Goal: Information Seeking & Learning: Learn about a topic

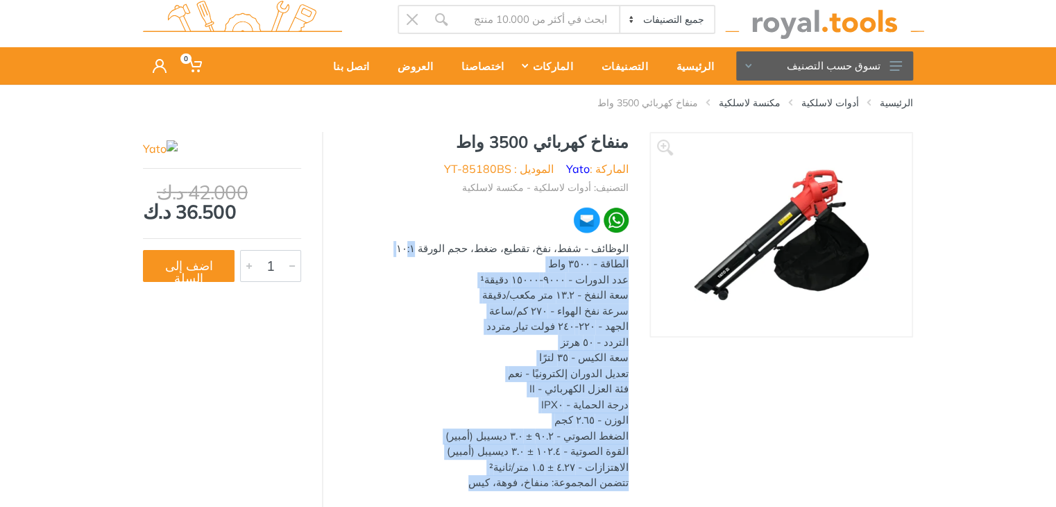
drag, startPoint x: 627, startPoint y: 248, endPoint x: 477, endPoint y: 473, distance: 269.2
click at [477, 478] on div "الوظائف - شفط، نفخ، تقطيع، ضغط، حجم الورقة ١٠:١ الطاقة - ٣٥٠٠ واط عدد الدورات -…" at bounding box center [486, 506] width 284 height 531
click at [484, 400] on div "الوظائف - شفط، نفخ، تقطيع، ضغط، حجم الورقة ١٠:١ الطاقة - ٣٥٠٠ واط عدد الدورات -…" at bounding box center [486, 506] width 284 height 531
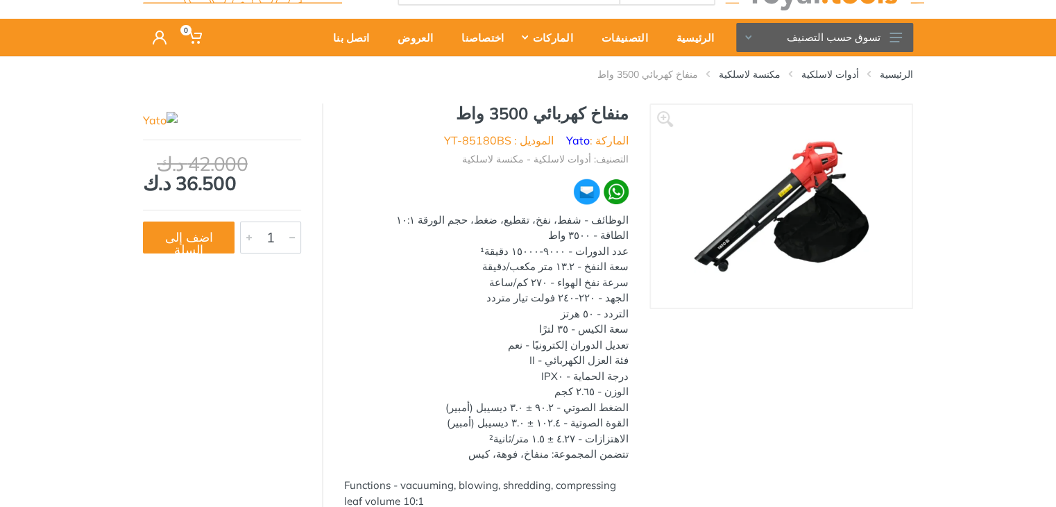
scroll to position [28, 0]
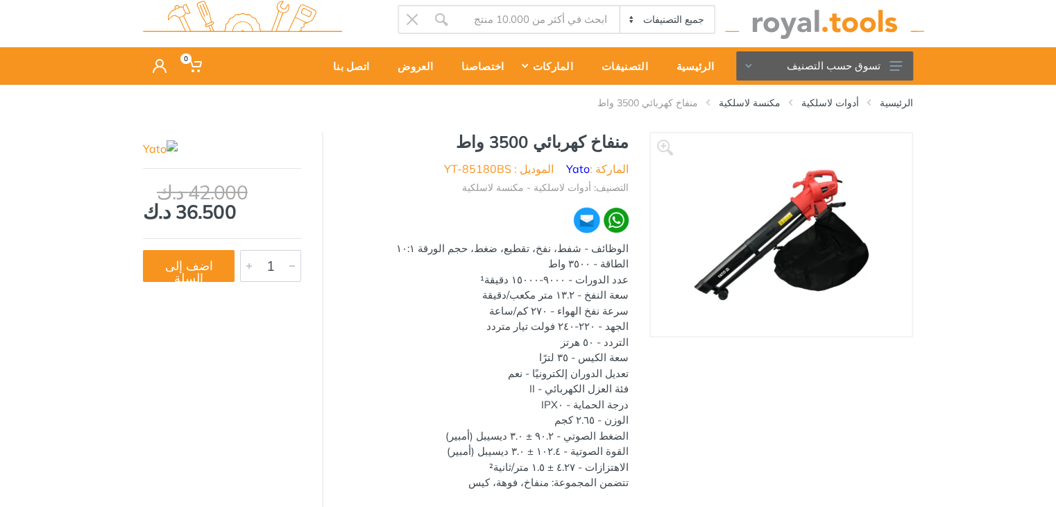
click at [328, 359] on div "منفاخ كهربائي 3500 واط الماركة : Yato الموديل : YT-85180BS التصنيف: أدوات لاسلك…" at bounding box center [486, 456] width 326 height 648
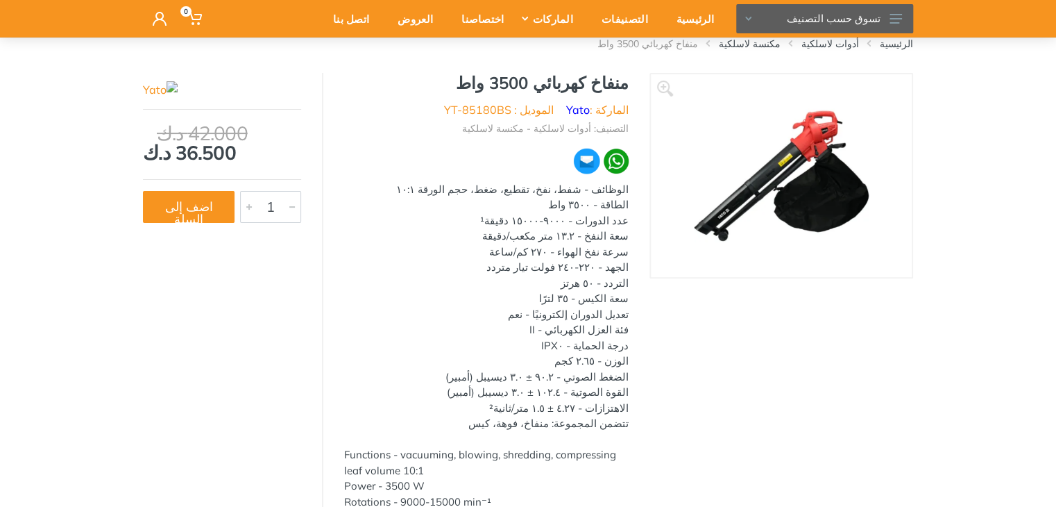
scroll to position [96, 0]
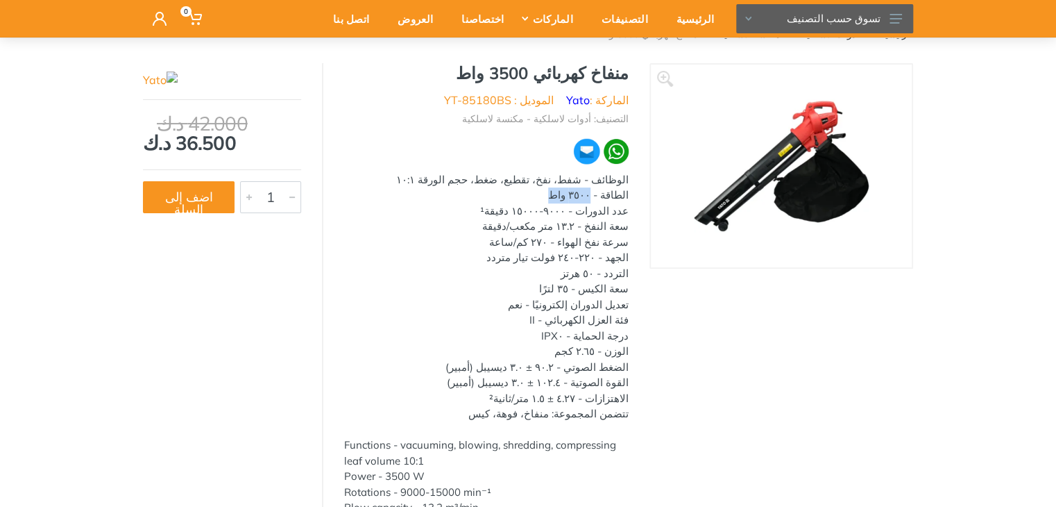
drag, startPoint x: 600, startPoint y: 194, endPoint x: 557, endPoint y: 195, distance: 42.3
click at [557, 195] on div "الوظائف - شفط، نفخ، تقطيع، ضغط، حجم الورقة ١٠:١ الطاقة - ٣٥٠٠ واط عدد الدورات -…" at bounding box center [486, 437] width 284 height 531
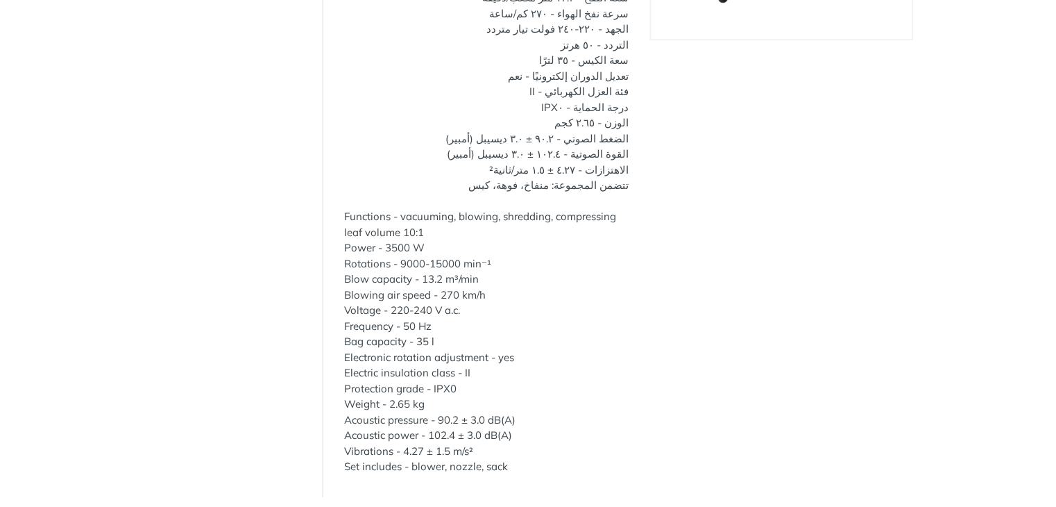
scroll to position [0, 0]
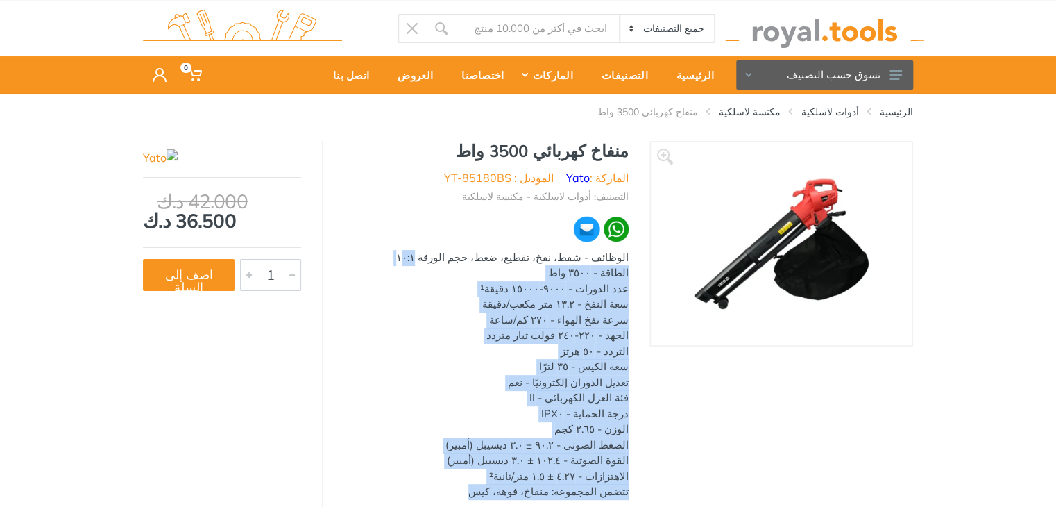
drag, startPoint x: 638, startPoint y: 273, endPoint x: 490, endPoint y: 495, distance: 266.2
click at [490, 495] on div "منفاخ كهربائي 3500 واط الماركة : Yato الموديل : YT-85180BS التصنيف: أدوات لاسلك…" at bounding box center [486, 465] width 326 height 648
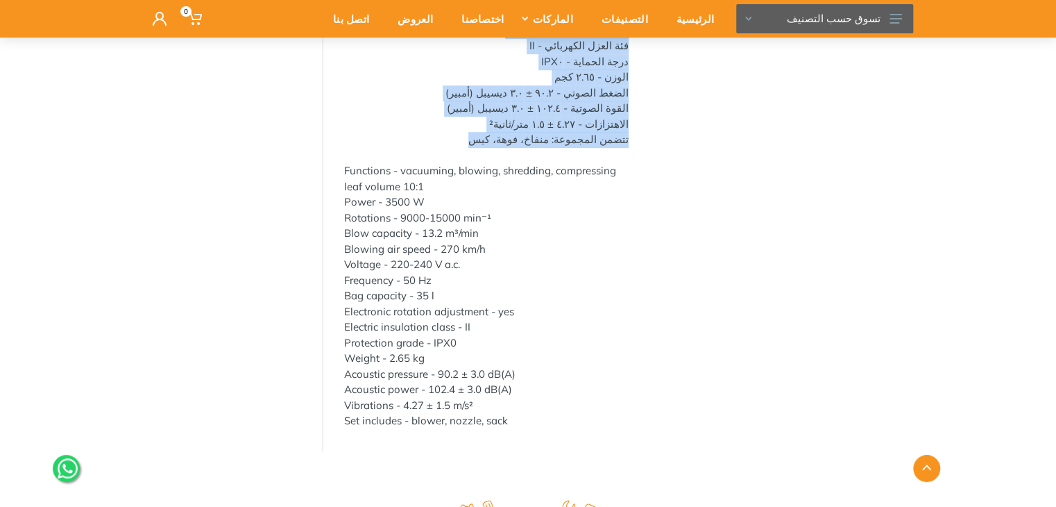
scroll to position [389, 0]
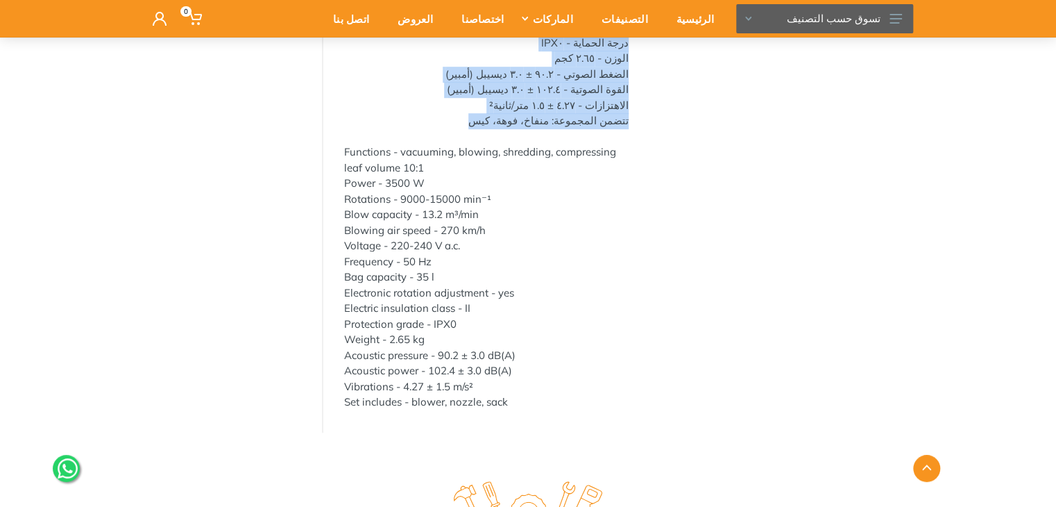
copy div "الوظائف - شفط، نفخ، تقطيع، ضغط، حجم الورقة ١٠:١ الطاقة - ٣٥٠٠ واط عدد الدورات -…"
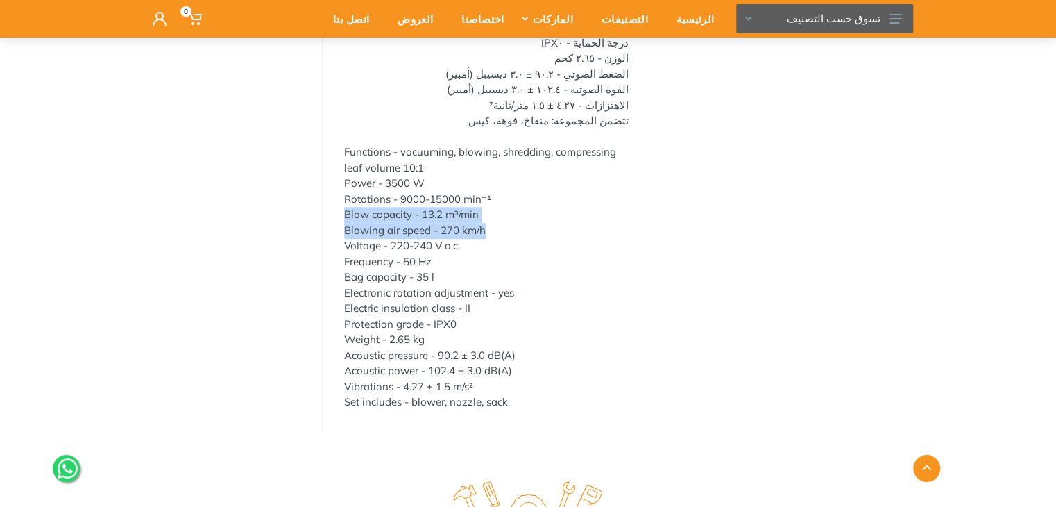
drag, startPoint x: 558, startPoint y: 211, endPoint x: 558, endPoint y: 223, distance: 12.5
click at [558, 223] on div "Functions - vacuuming, blowing, shredding, compressing leaf volume 10:1 Power -…" at bounding box center [486, 277] width 284 height 266
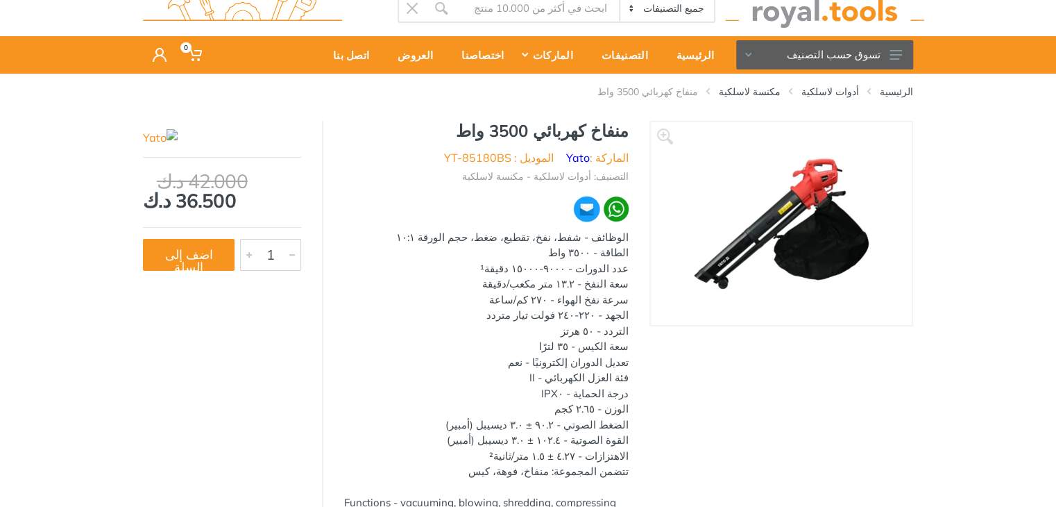
scroll to position [19, 0]
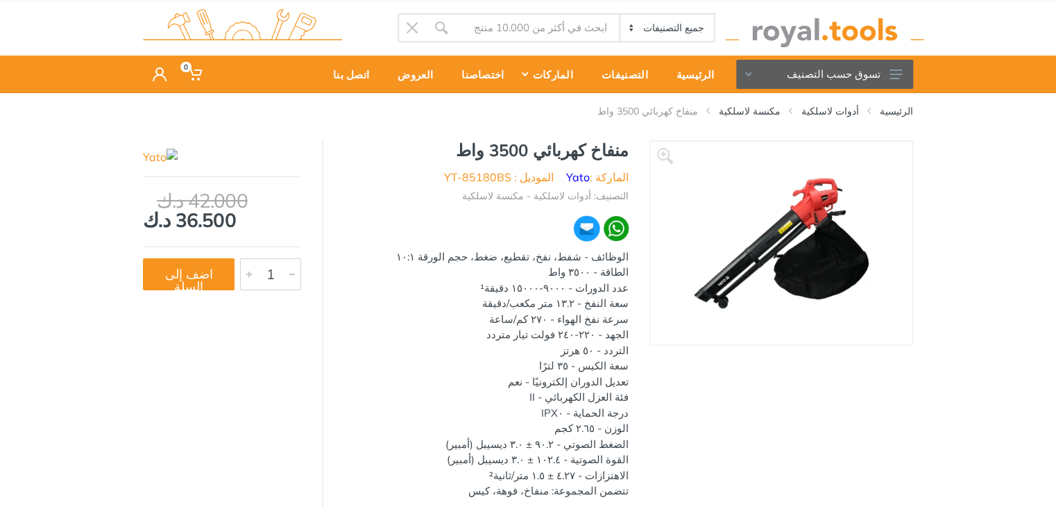
drag, startPoint x: 626, startPoint y: 257, endPoint x: 536, endPoint y: 253, distance: 90.3
click at [536, 253] on div "الوظائف - شفط، نفخ، تقطيع، ضغط، حجم الورقة ١٠:١ الطاقة - ٣٥٠٠ واط عدد الدورات -…" at bounding box center [486, 514] width 284 height 531
click at [493, 291] on div "الوظائف - شفط، نفخ، تقطيع، ضغط، حجم الورقة ١٠:١ الطاقة - ٣٥٠٠ واط عدد الدورات -…" at bounding box center [486, 514] width 284 height 531
drag, startPoint x: 627, startPoint y: 256, endPoint x: 556, endPoint y: 256, distance: 71.5
click at [556, 256] on div "الوظائف - شفط، نفخ، تقطيع، ضغط، حجم الورقة ١٠:١ الطاقة - ٣٥٠٠ واط عدد الدورات -…" at bounding box center [486, 514] width 284 height 531
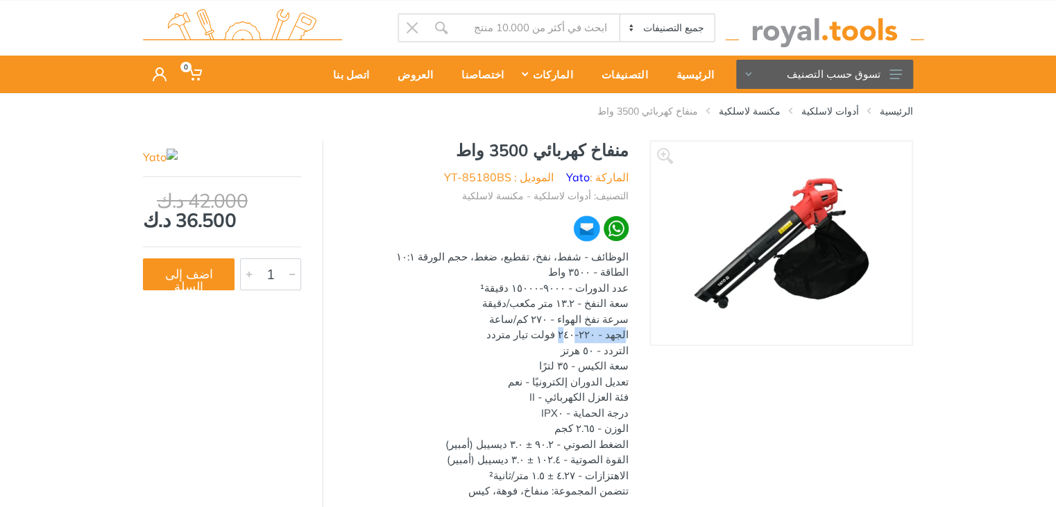
drag, startPoint x: 627, startPoint y: 333, endPoint x: 567, endPoint y: 328, distance: 59.9
click at [567, 328] on div "الوظائف - شفط، نفخ، تقطيع، ضغط، حجم الورقة ١٠:١ الطاقة - ٣٥٠٠ واط عدد الدورات -…" at bounding box center [486, 514] width 284 height 531
click at [443, 362] on div "الوظائف - شفط، نفخ، تقطيع، ضغط، حجم الورقة ١٠:١ الطاقة - ٣٥٠٠ واط عدد الدورات -…" at bounding box center [486, 514] width 284 height 531
drag, startPoint x: 627, startPoint y: 255, endPoint x: 561, endPoint y: 260, distance: 66.1
click at [560, 259] on div "الوظائف - شفط، نفخ، تقطيع، ضغط، حجم الورقة ١٠:١ الطاقة - ٣٥٠٠ واط عدد الدورات -…" at bounding box center [486, 514] width 284 height 531
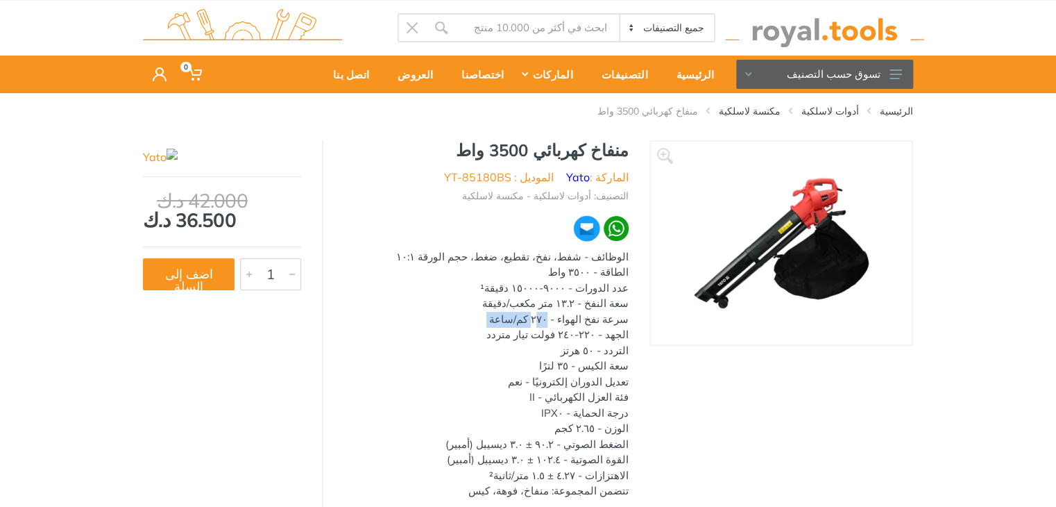
drag, startPoint x: 627, startPoint y: 333, endPoint x: 550, endPoint y: 323, distance: 78.3
click at [550, 323] on div "الوظائف - شفط، نفخ، تقطيع، ضغط، حجم الورقة ١٠:١ الطاقة - ٣٥٠٠ واط عدد الدورات -…" at bounding box center [486, 514] width 284 height 531
drag, startPoint x: 631, startPoint y: 252, endPoint x: 559, endPoint y: 257, distance: 71.7
click at [559, 257] on div "منفاخ كهربائي 3500 واط الماركة : Yato الموديل : YT-85180BS التصنيف: أدوات لاسلك…" at bounding box center [486, 464] width 326 height 648
drag, startPoint x: 635, startPoint y: 332, endPoint x: 633, endPoint y: 345, distance: 13.3
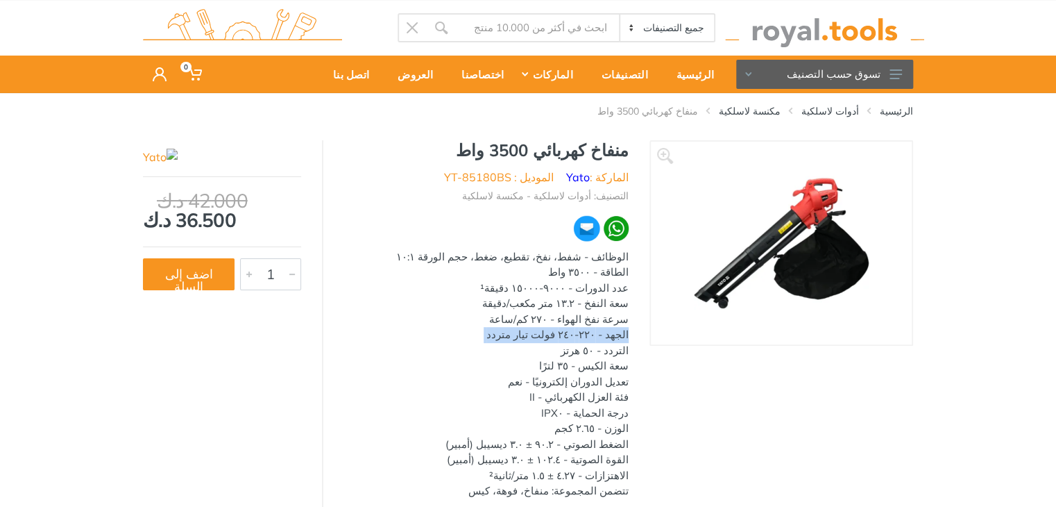
click at [633, 345] on div "منفاخ كهربائي 3500 واط الماركة : Yato الموديل : YT-85180BS التصنيف: أدوات لاسلك…" at bounding box center [486, 464] width 326 height 648
copy div "الجهد - ٢٢٠-٢٤٠ فولت تيار متردد"
click at [646, 375] on div "منفاخ كهربائي 3500 واط الماركة : Yato الموديل : YT-85180BS التصنيف: أدوات لاسلك…" at bounding box center [486, 464] width 326 height 648
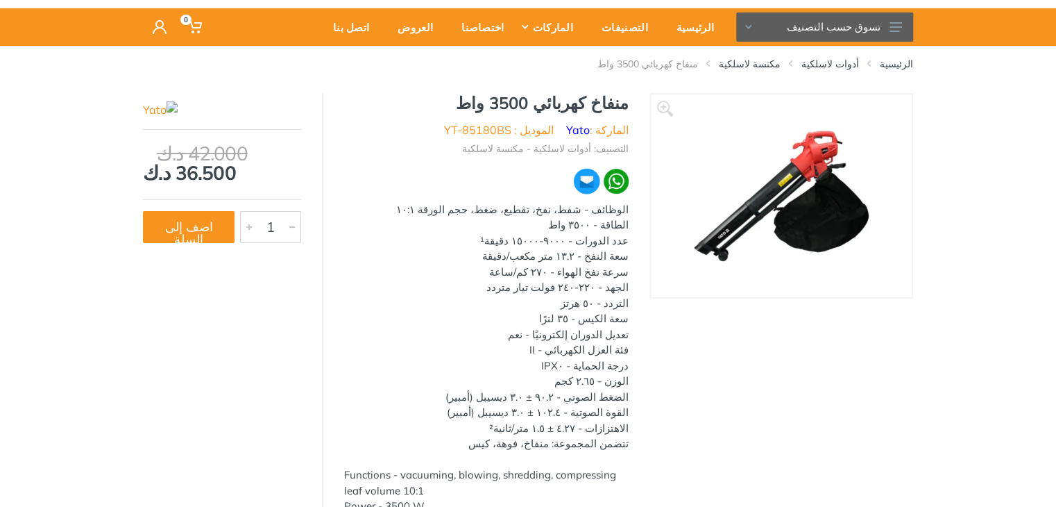
scroll to position [75, 0]
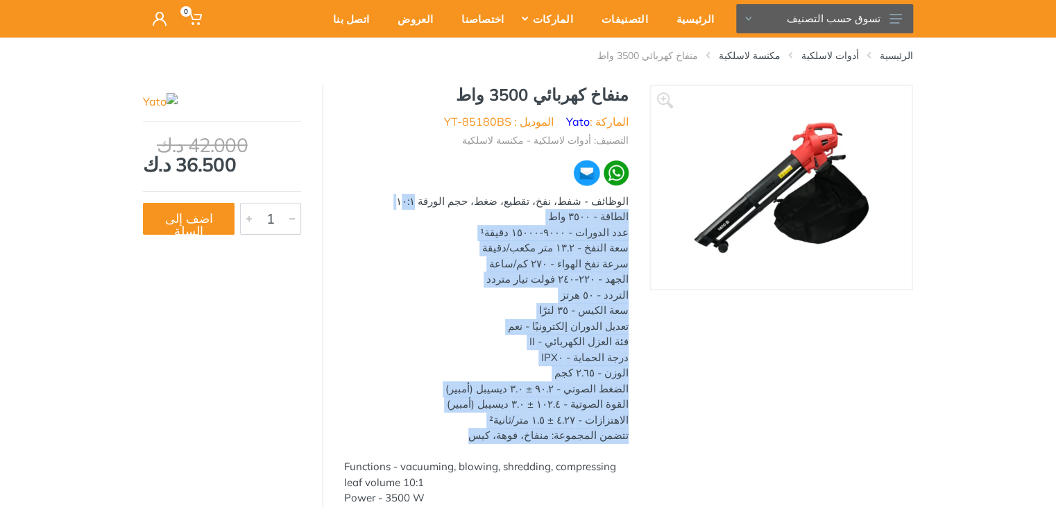
drag, startPoint x: 630, startPoint y: 200, endPoint x: 490, endPoint y: 440, distance: 278.0
click at [490, 440] on div "منفاخ كهربائي 3500 واط الماركة : Yato الموديل : YT-85180BS التصنيف: أدوات لاسلك…" at bounding box center [486, 409] width 326 height 648
copy div "الوظائف - شفط، نفخ، تقطيع، ضغط، حجم الورقة ١٠:١ الطاقة - ٣٥٠٠ واط عدد الدورات -…"
click at [429, 309] on div "الوظائف - شفط، نفخ، تقطيع، ضغط، حجم الورقة ١٠:١ الطاقة - ٣٥٠٠ واط عدد الدورات -…" at bounding box center [486, 459] width 284 height 531
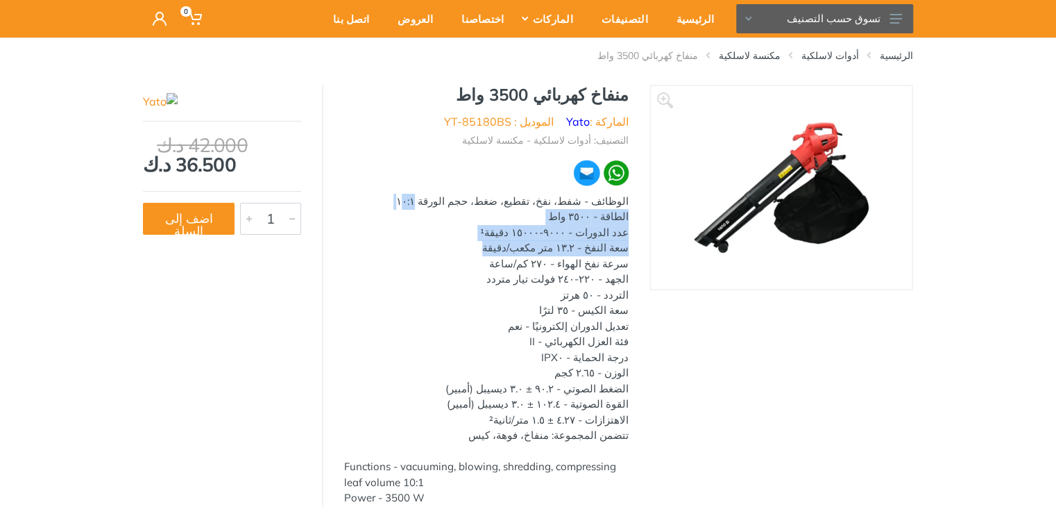
drag, startPoint x: 628, startPoint y: 201, endPoint x: 504, endPoint y: 253, distance: 134.9
click at [504, 253] on div "الوظائف - شفط، نفخ، تقطيع، ضغط، حجم الورقة ١٠:١ الطاقة - ٣٥٠٠ واط عدد الدورات -…" at bounding box center [486, 459] width 284 height 531
click at [604, 220] on div "الوظائف - شفط، نفخ، تقطيع، ضغط، حجم الورقة ١٠:١ الطاقة - ٣٥٠٠ واط عدد الدورات -…" at bounding box center [486, 459] width 284 height 531
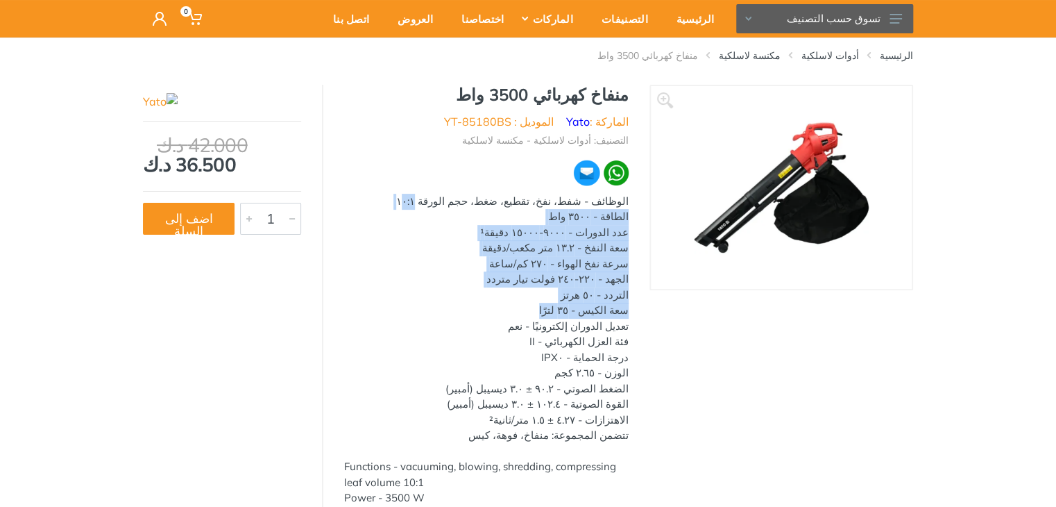
drag, startPoint x: 627, startPoint y: 198, endPoint x: 554, endPoint y: 307, distance: 131.1
click at [554, 307] on div "الوظائف - شفط، نفخ، تقطيع، ضغط، حجم الورقة ١٠:١ الطاقة - ٣٥٠٠ واط عدد الدورات -…" at bounding box center [486, 459] width 284 height 531
click at [594, 271] on div "الوظائف - شفط، نفخ، تقطيع، ضغط، حجم الورقة ١٠:١ الطاقة - ٣٥٠٠ واط عدد الدورات -…" at bounding box center [486, 459] width 284 height 531
copy div "الوظائف - شفط، نفخ، تقطيع، ضغط، حجم الورقة ١٠:١ الطاقة - ٣٥٠٠ واط عدد الدورات -…"
